Goal: Find specific page/section

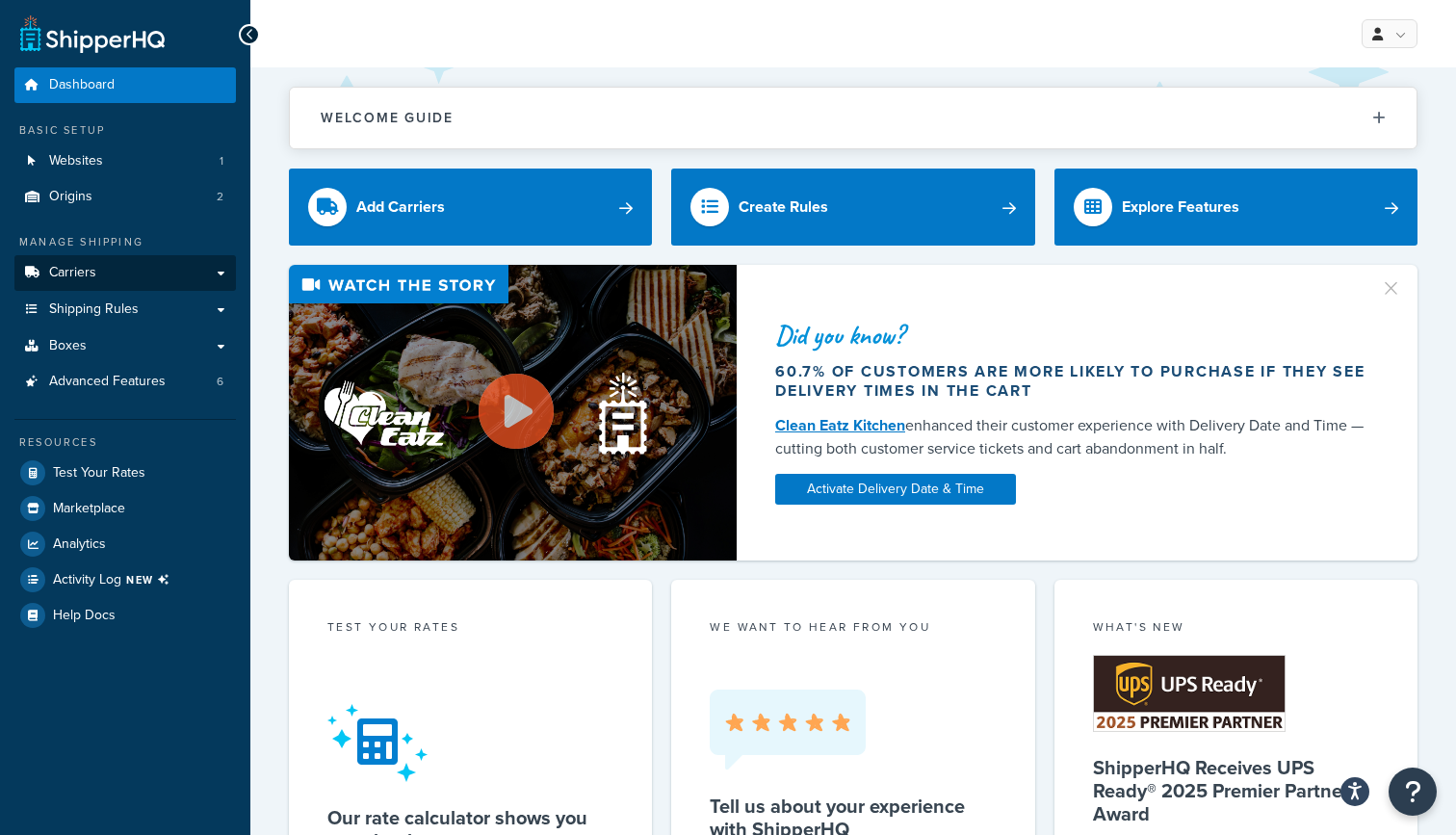
click at [87, 270] on span "Carriers" at bounding box center [73, 272] width 47 height 17
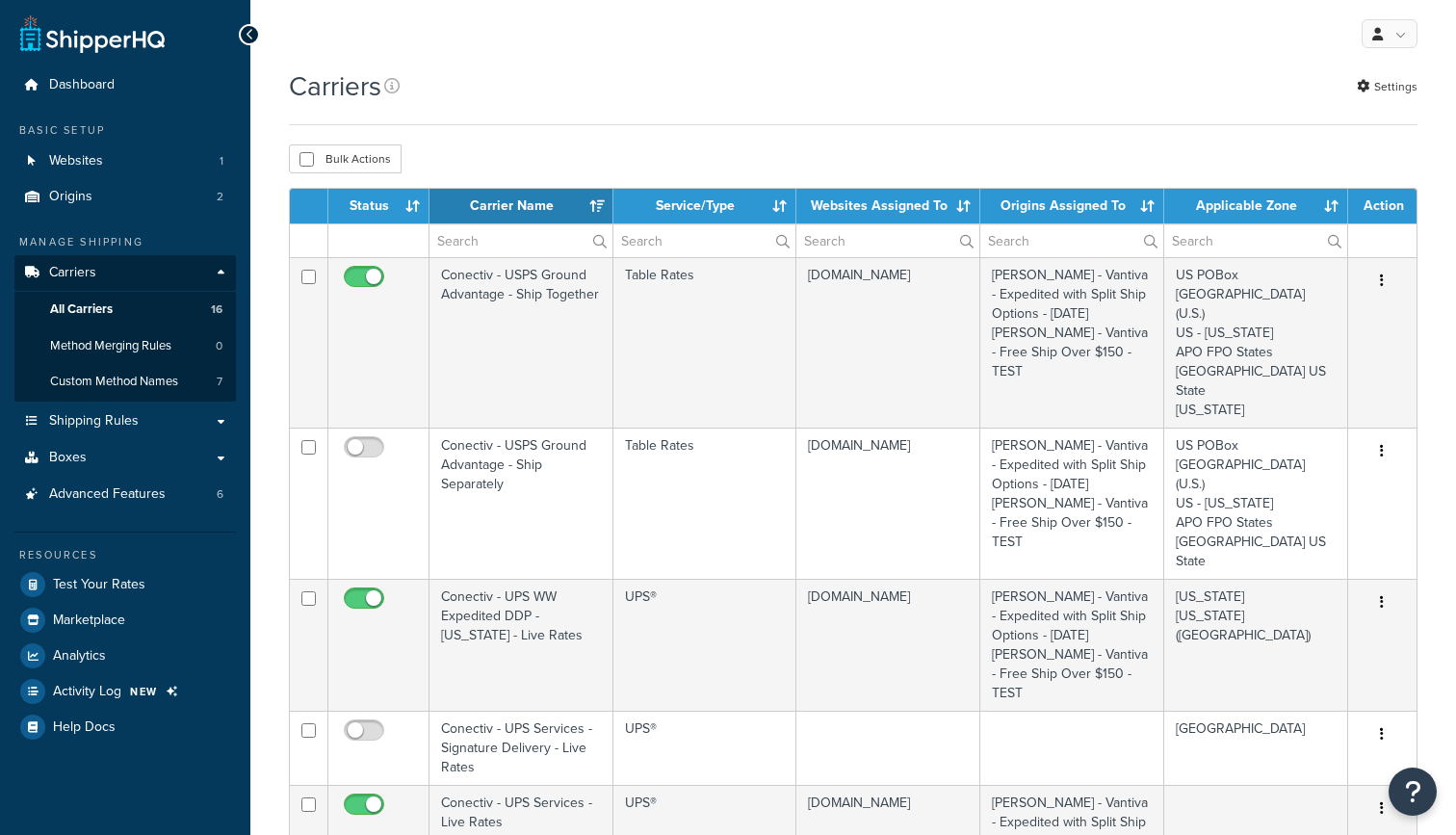
select select "15"
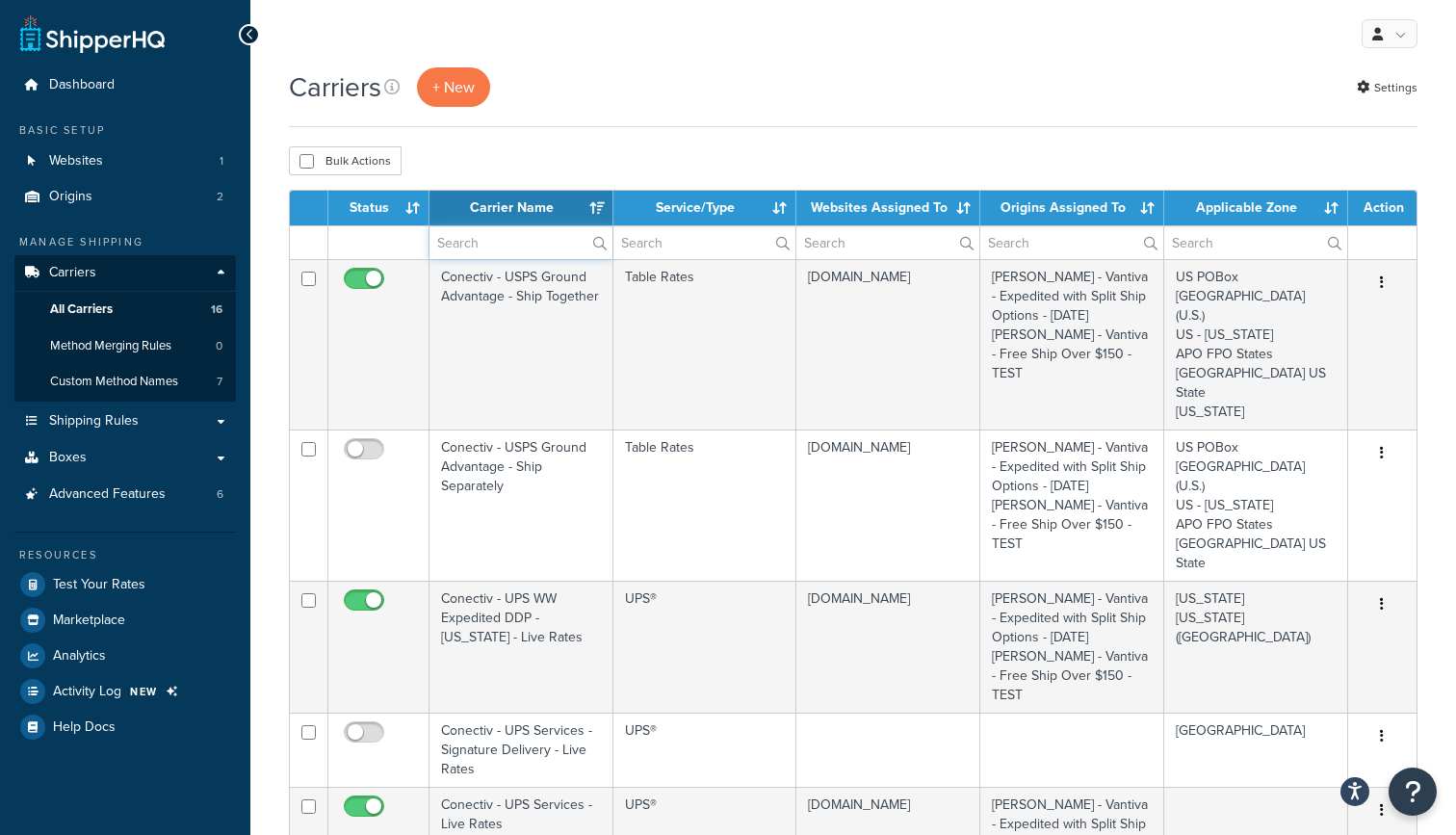
click at [510, 242] on input "text" at bounding box center [520, 242] width 183 height 32
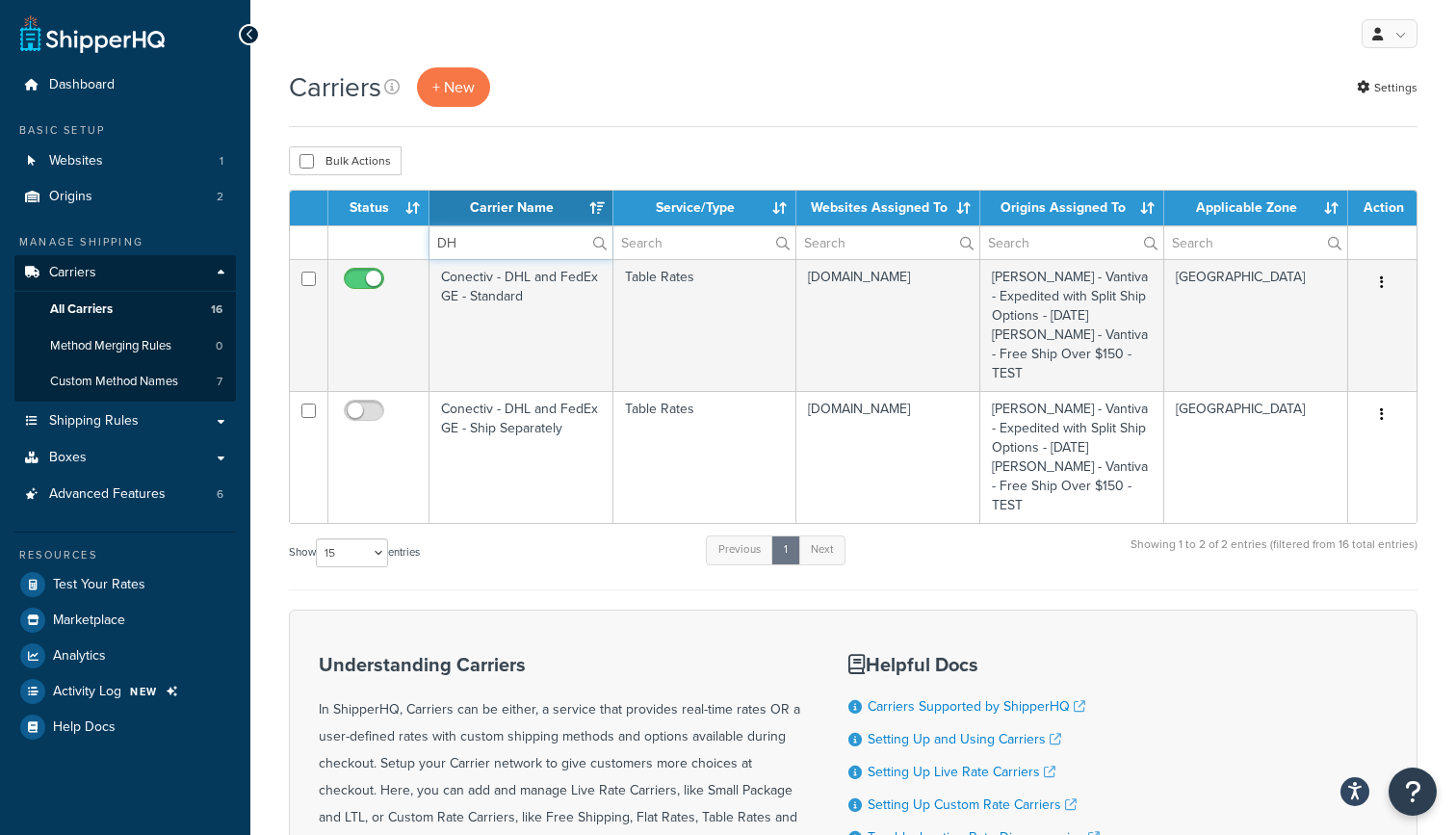
type input "D"
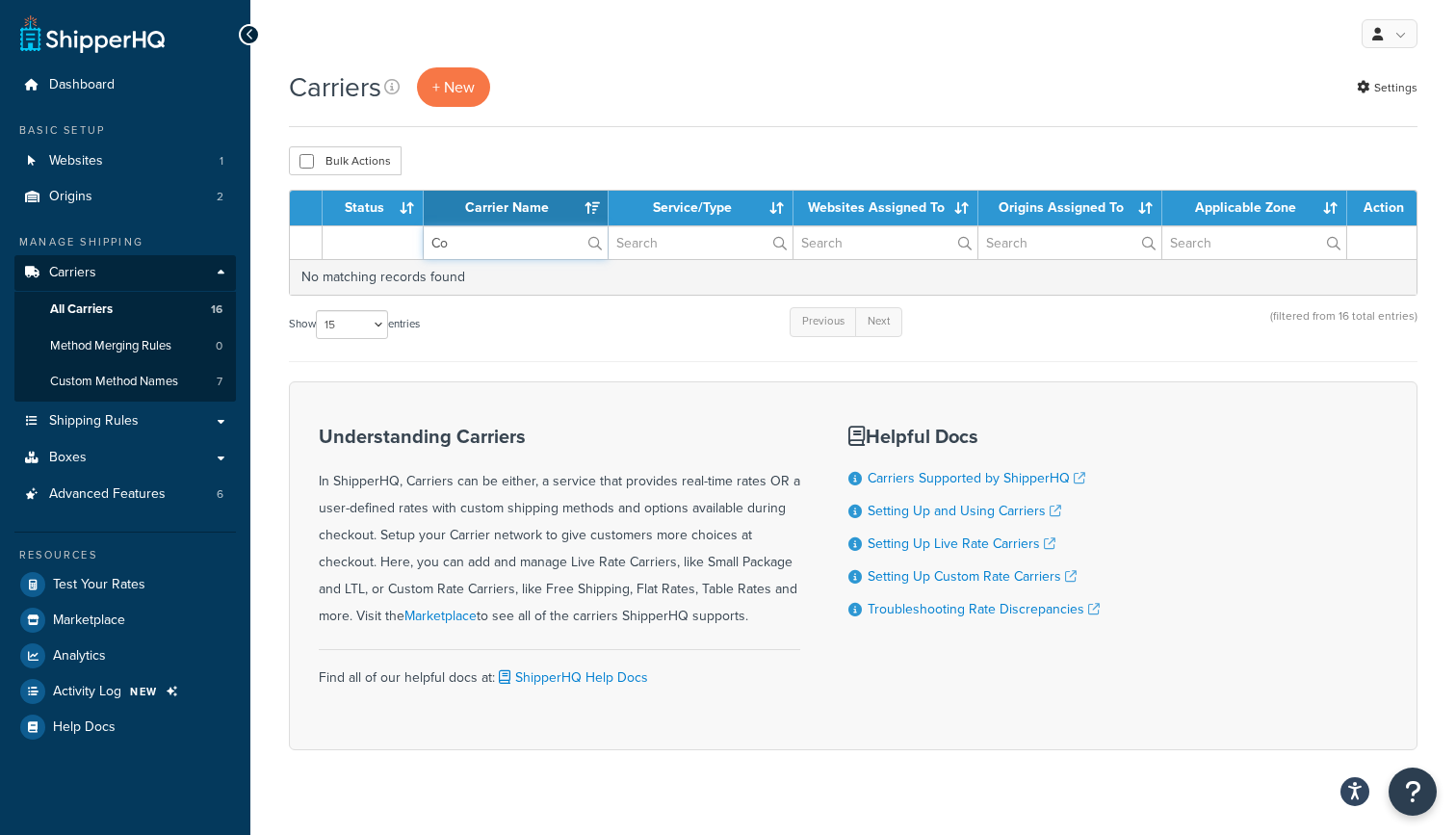
type input "C"
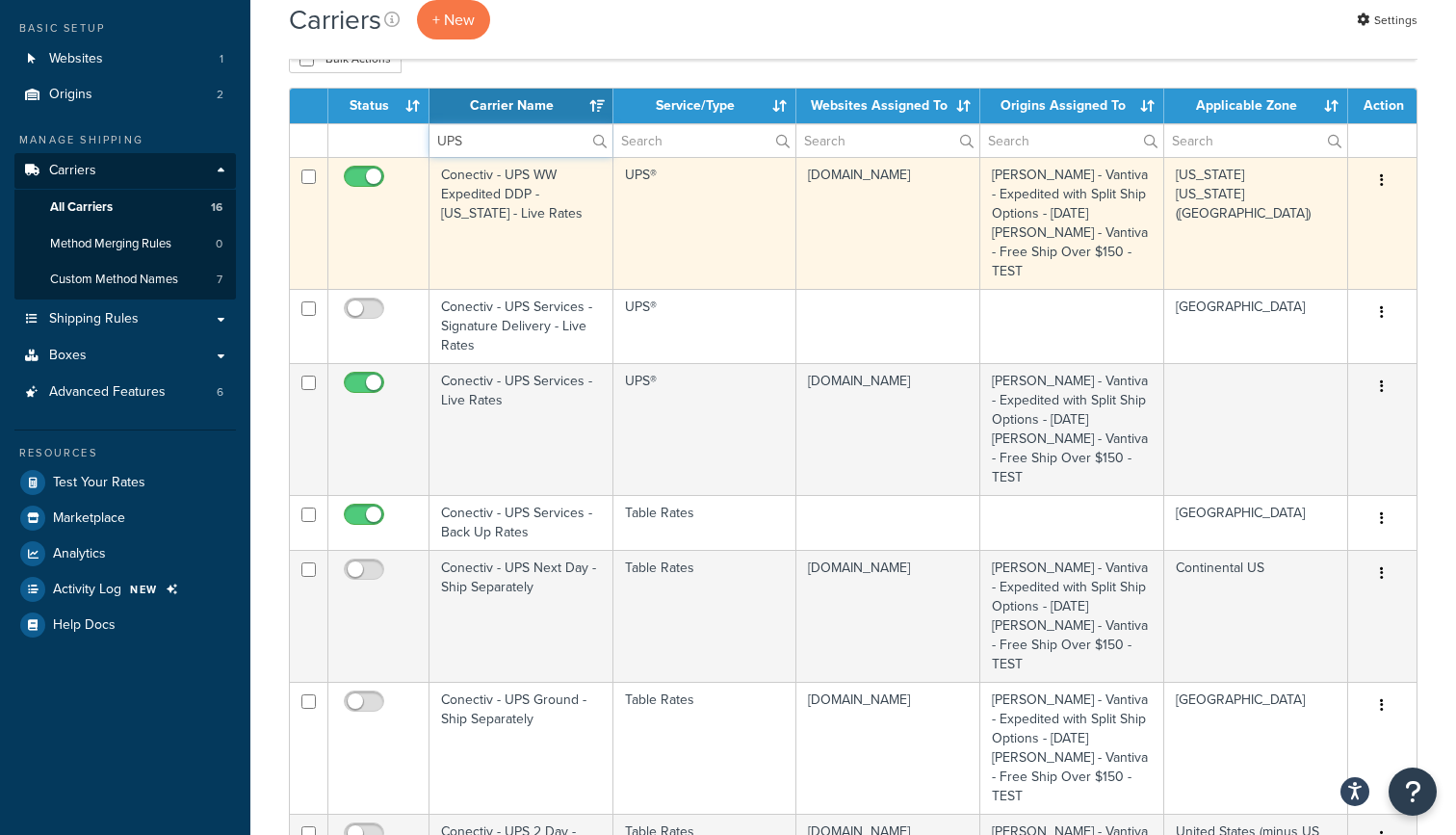
scroll to position [110, 0]
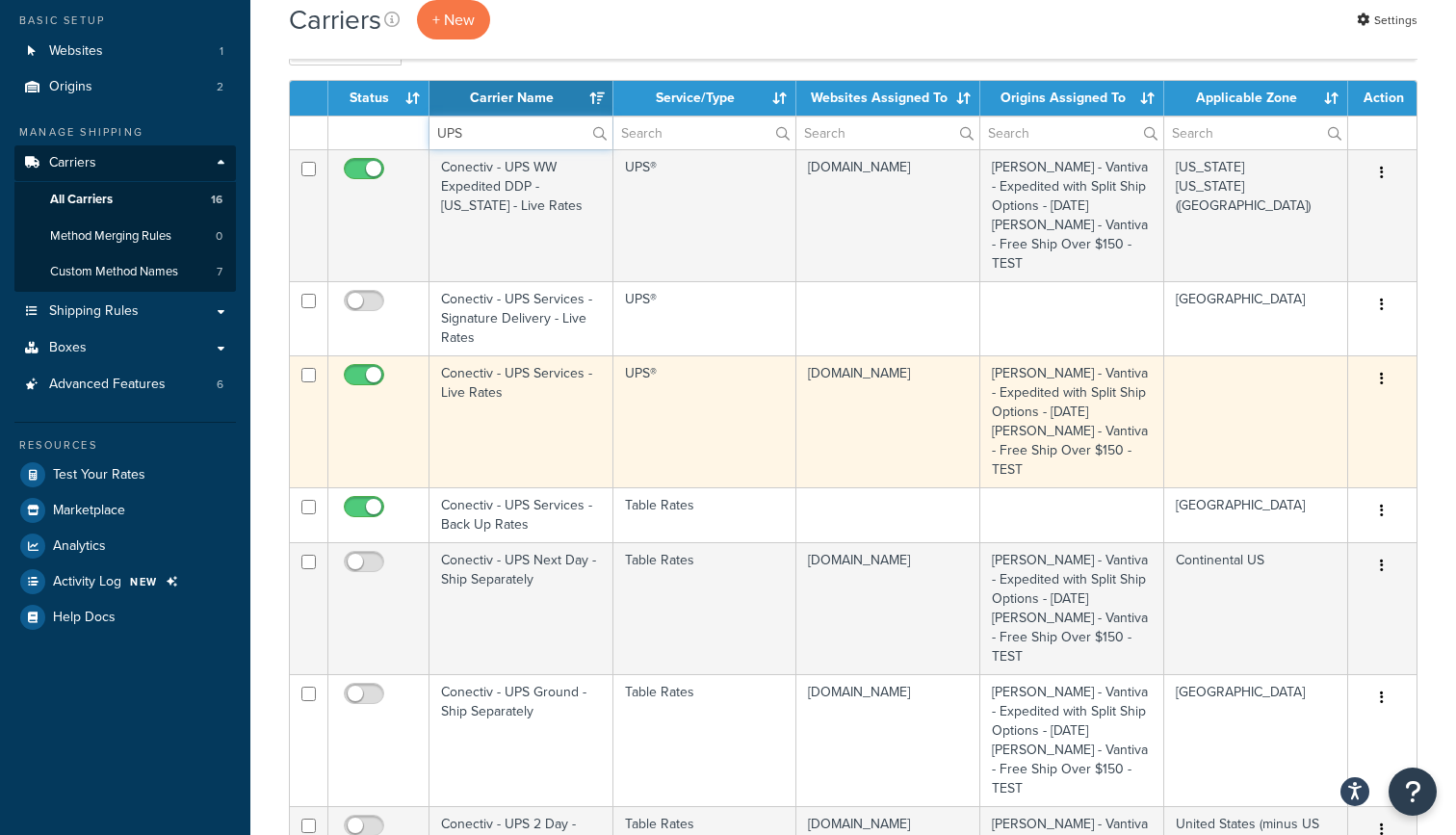
type input "UPS"
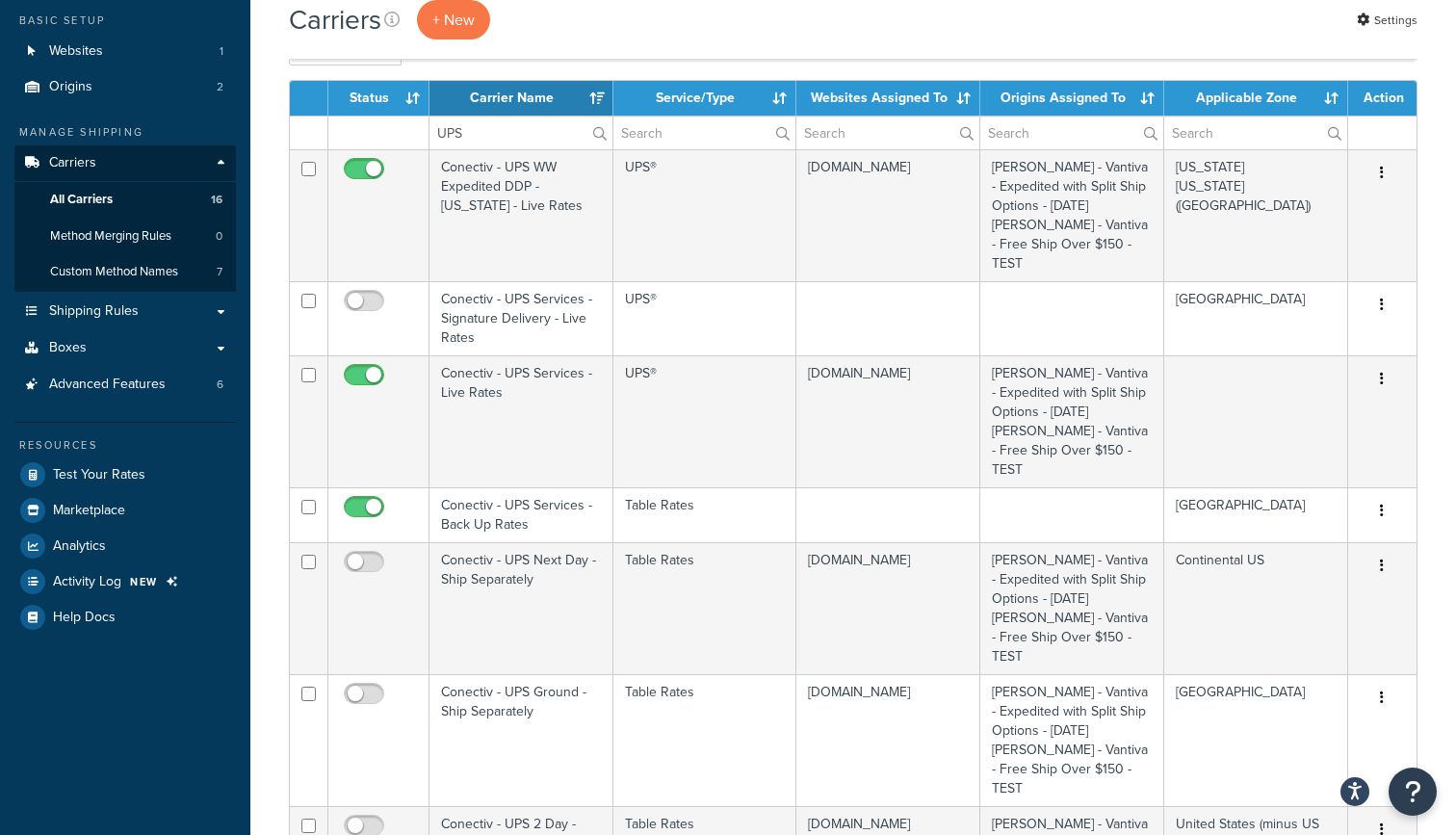
click at [577, 431] on td "Conectiv - UPS Services - Live Rates" at bounding box center [521, 421] width 184 height 132
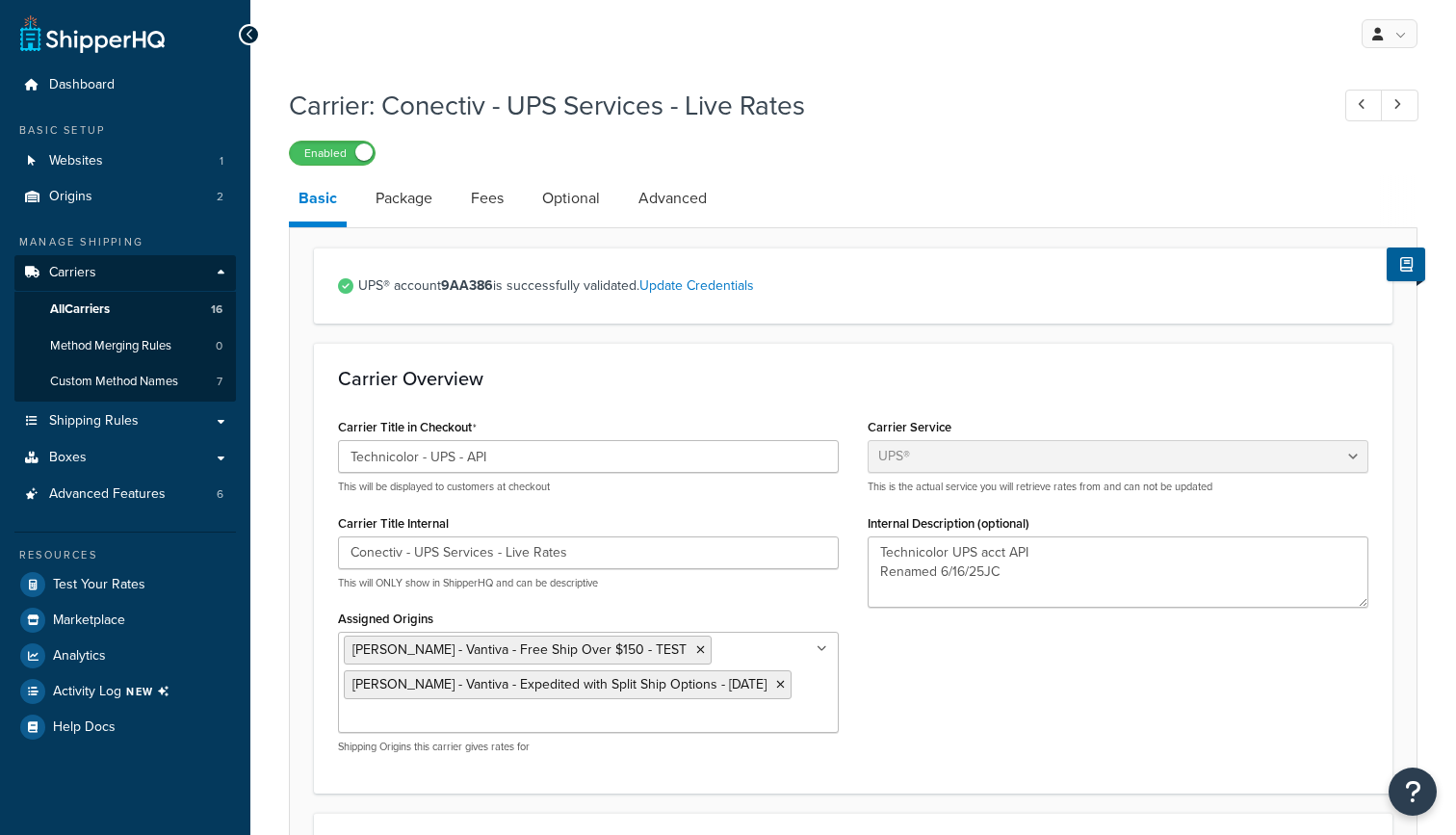
select select "ups"
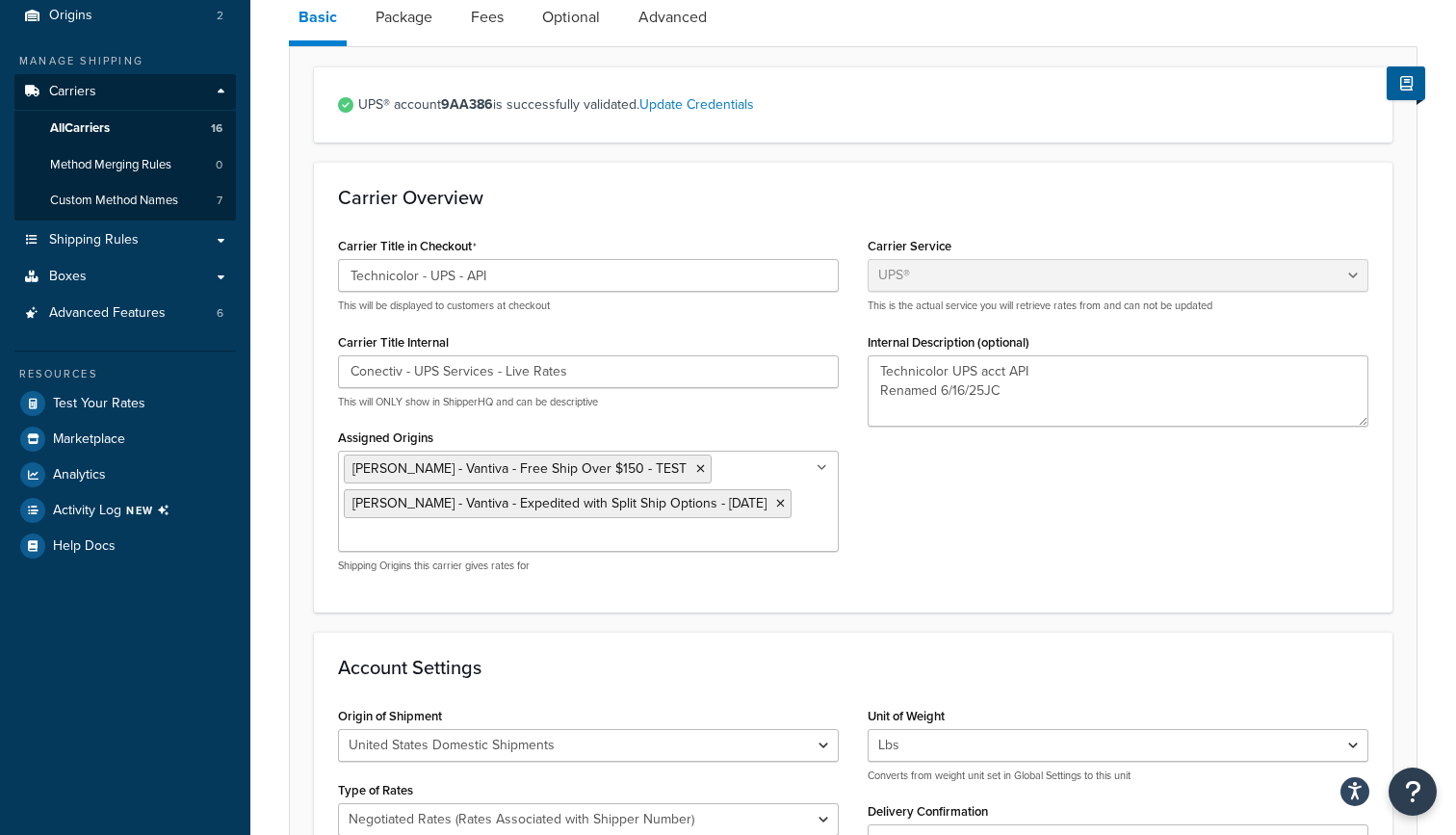
scroll to position [182, 0]
click at [98, 121] on span "All Carriers" at bounding box center [79, 127] width 60 height 17
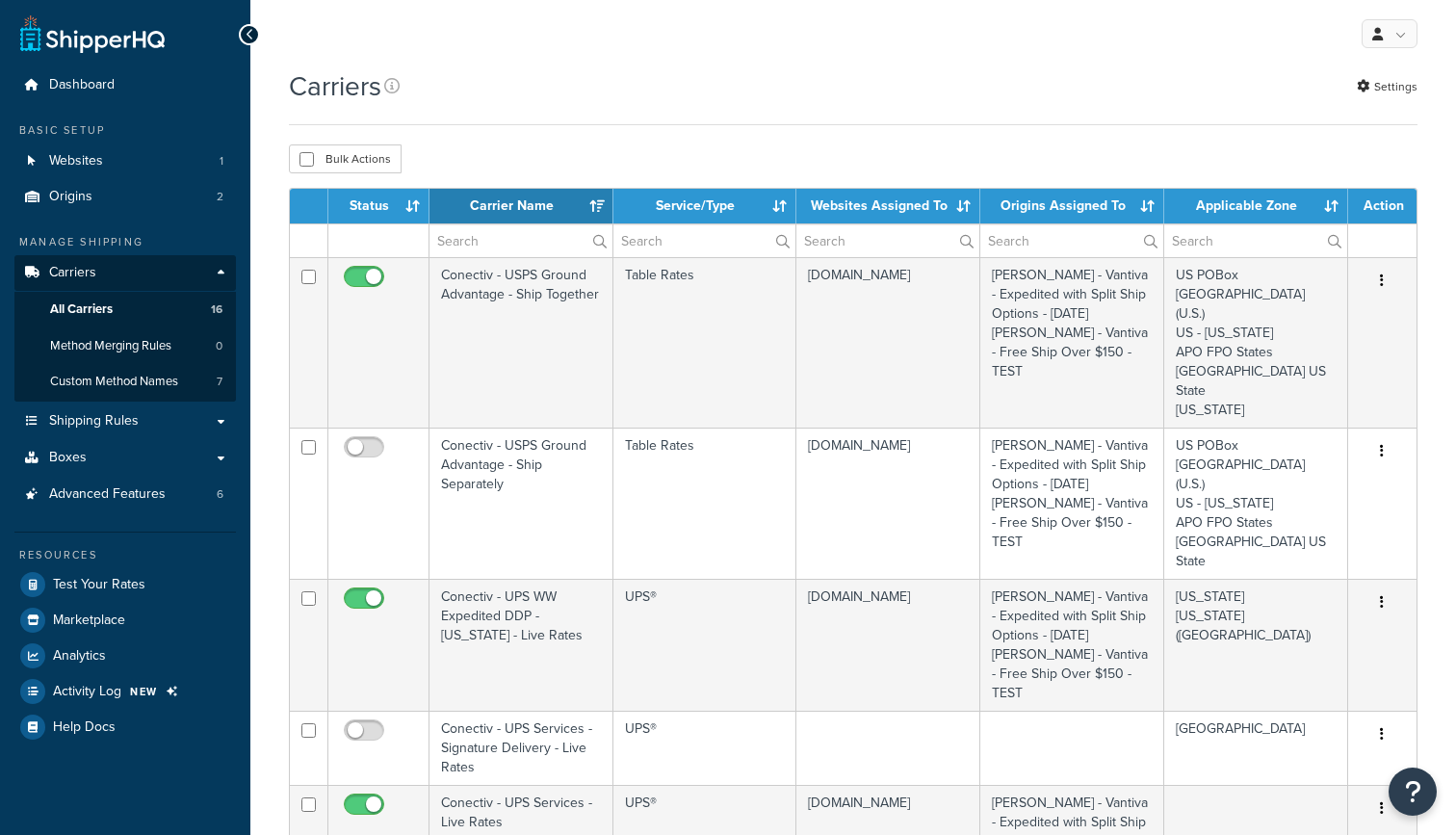
select select "15"
